Goal: Information Seeking & Learning: Learn about a topic

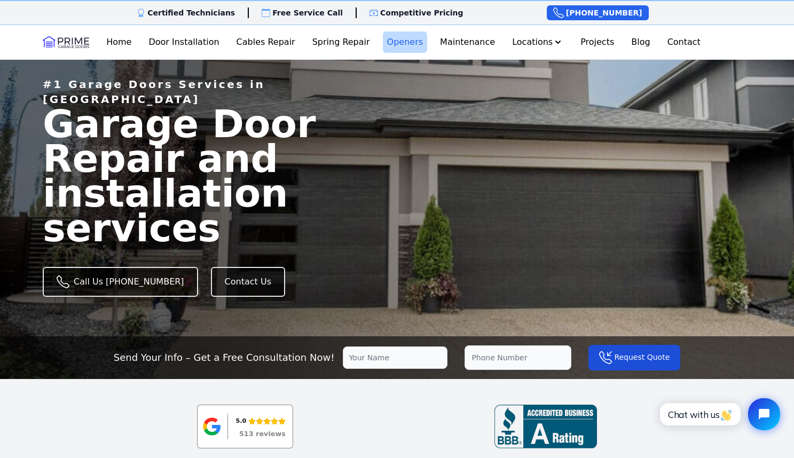
click at [399, 47] on link "Openers" at bounding box center [405, 42] width 45 height 21
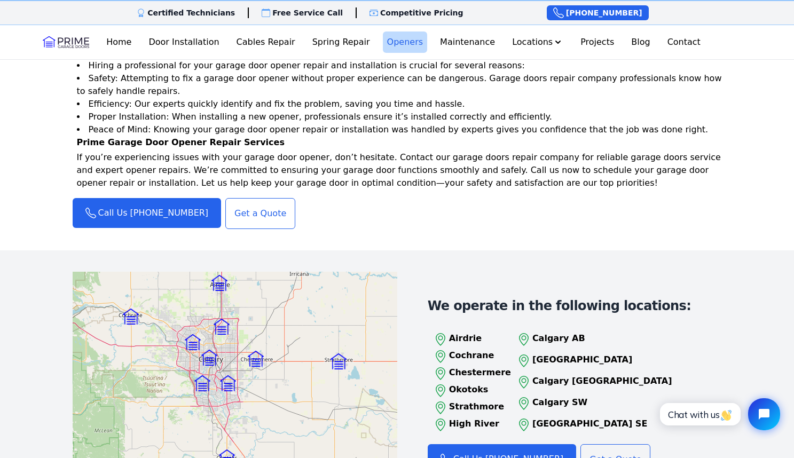
scroll to position [1155, 0]
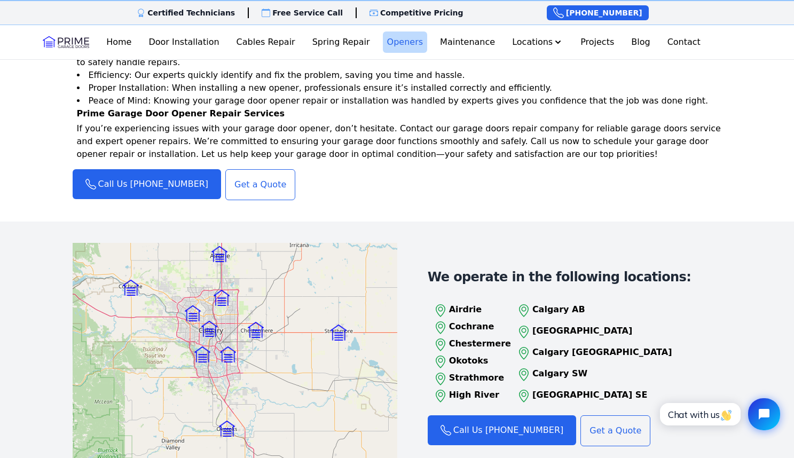
click at [189, 307] on img at bounding box center [193, 313] width 16 height 16
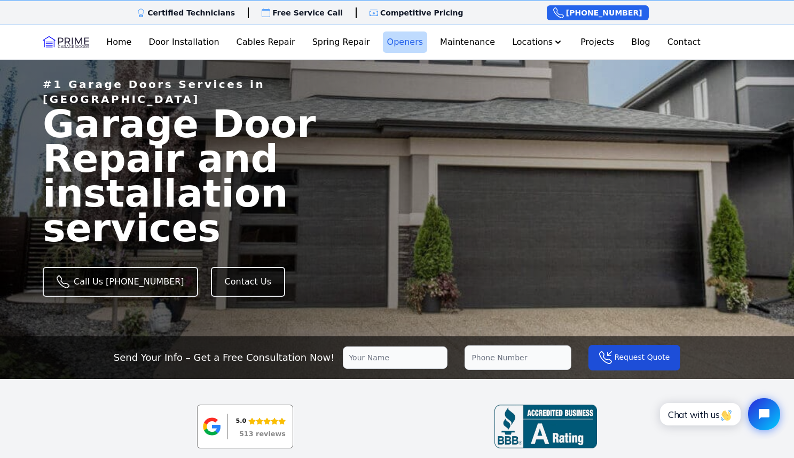
click at [404, 37] on link "Openers" at bounding box center [405, 42] width 45 height 21
